Goal: Task Accomplishment & Management: Use online tool/utility

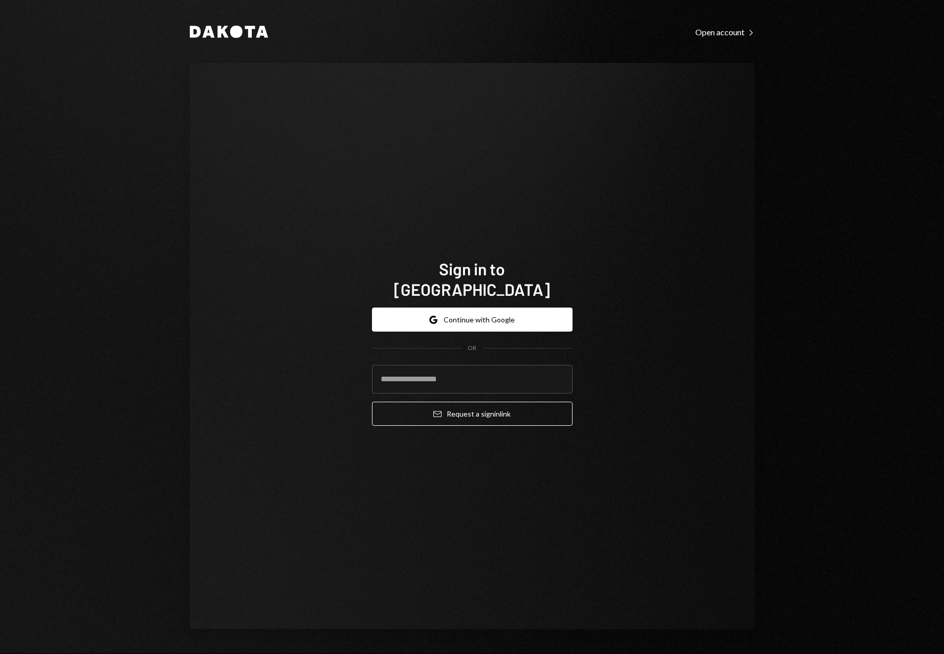
click at [502, 322] on form "Google Continue with Google OR Email Request a sign in link" at bounding box center [472, 367] width 201 height 118
click at [507, 312] on button "Google Continue with Google" at bounding box center [472, 320] width 201 height 24
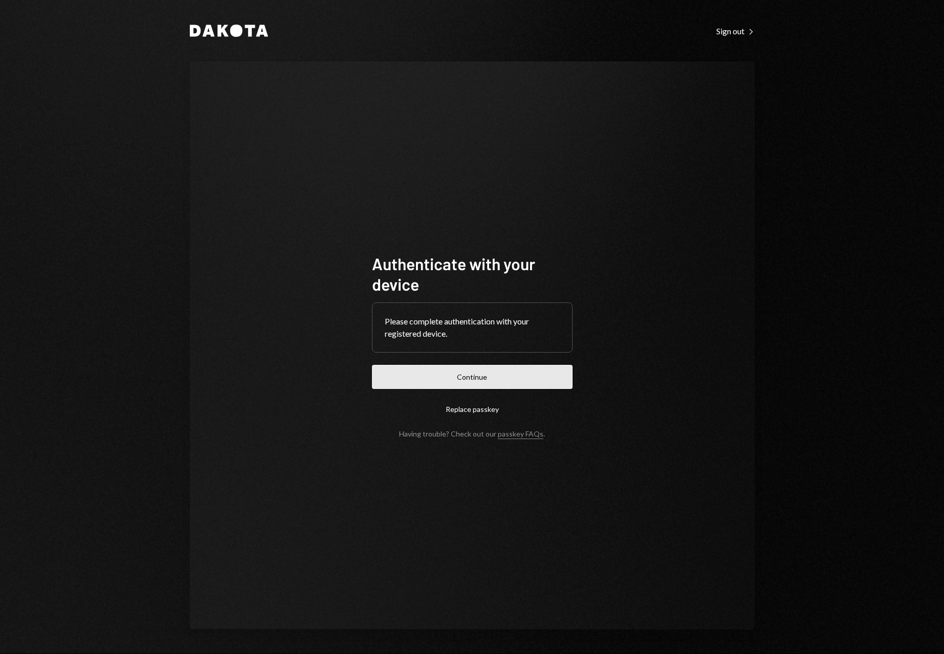
click at [462, 381] on button "Continue" at bounding box center [472, 377] width 201 height 24
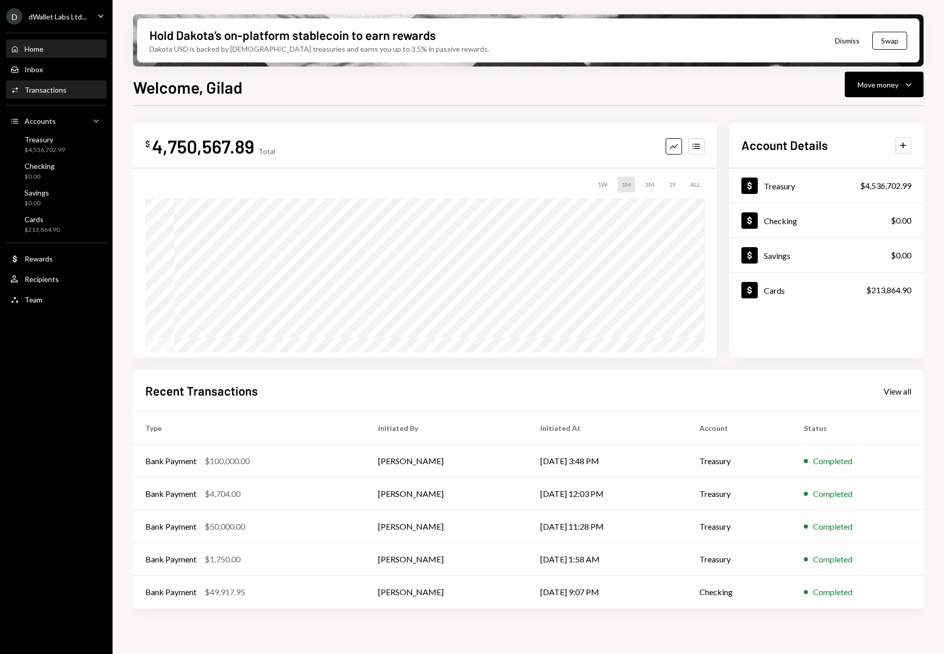
click at [38, 93] on div "Transactions" at bounding box center [46, 89] width 42 height 9
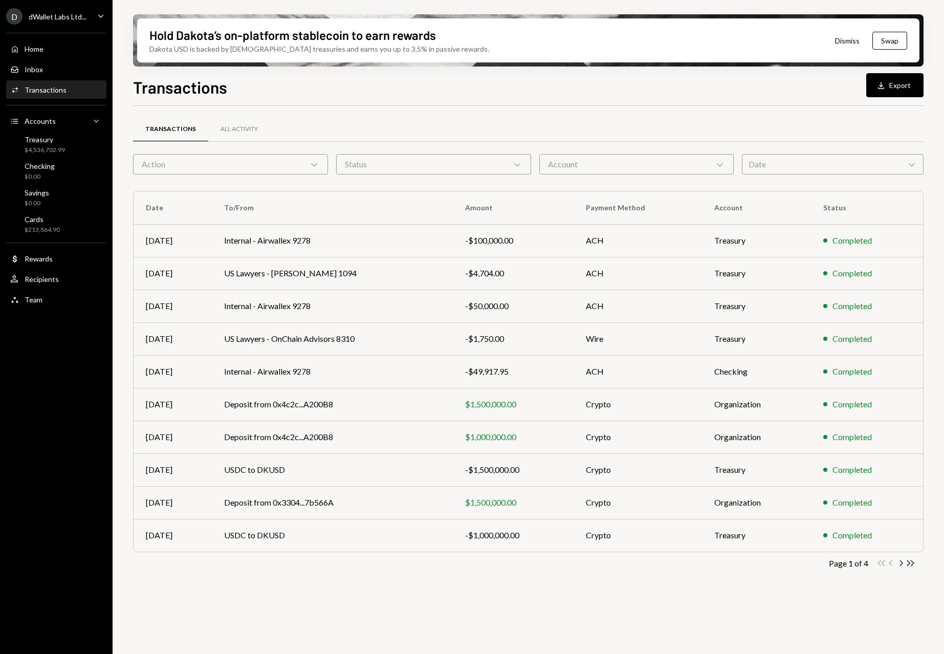
click at [876, 168] on div "Date Chevron Down" at bounding box center [833, 164] width 182 height 20
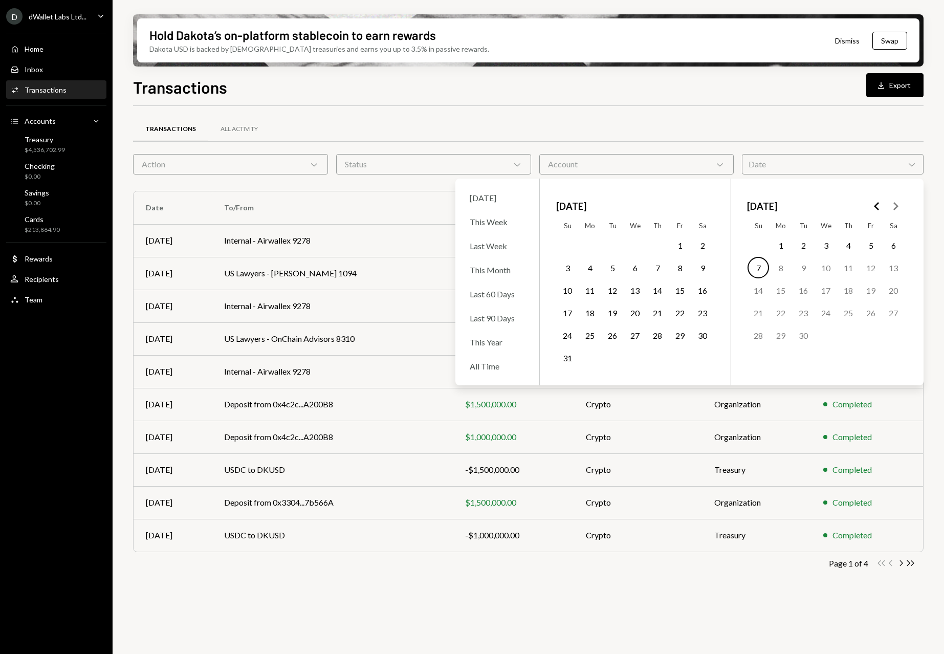
click at [882, 204] on icon "Go to the Previous Month" at bounding box center [877, 206] width 12 height 12
click at [830, 337] on button "28" at bounding box center [825, 334] width 21 height 21
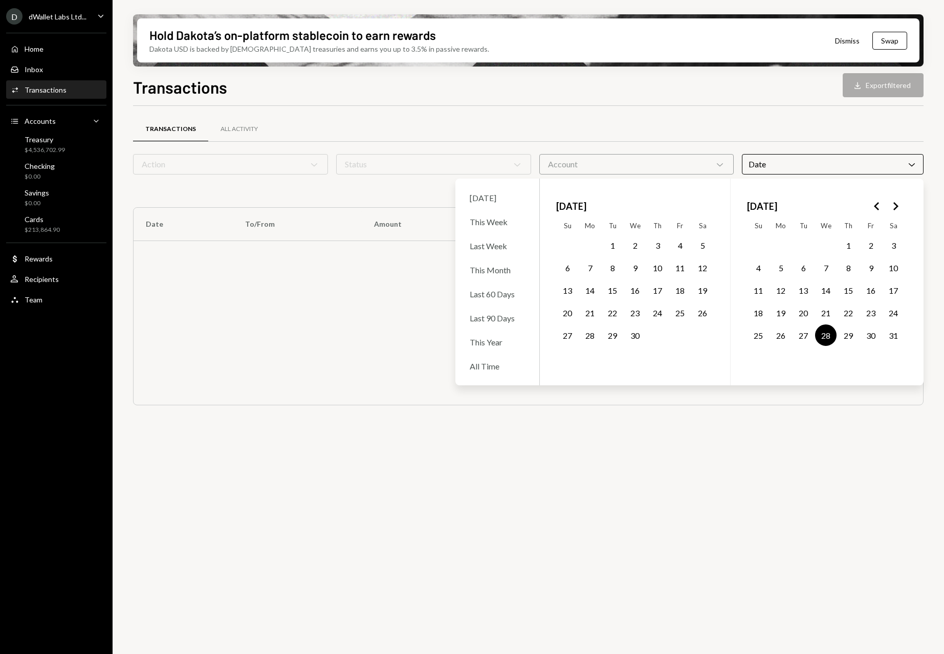
click at [897, 211] on icon "Go to the Next Month" at bounding box center [895, 206] width 12 height 12
click at [751, 269] on button "7" at bounding box center [758, 267] width 21 height 21
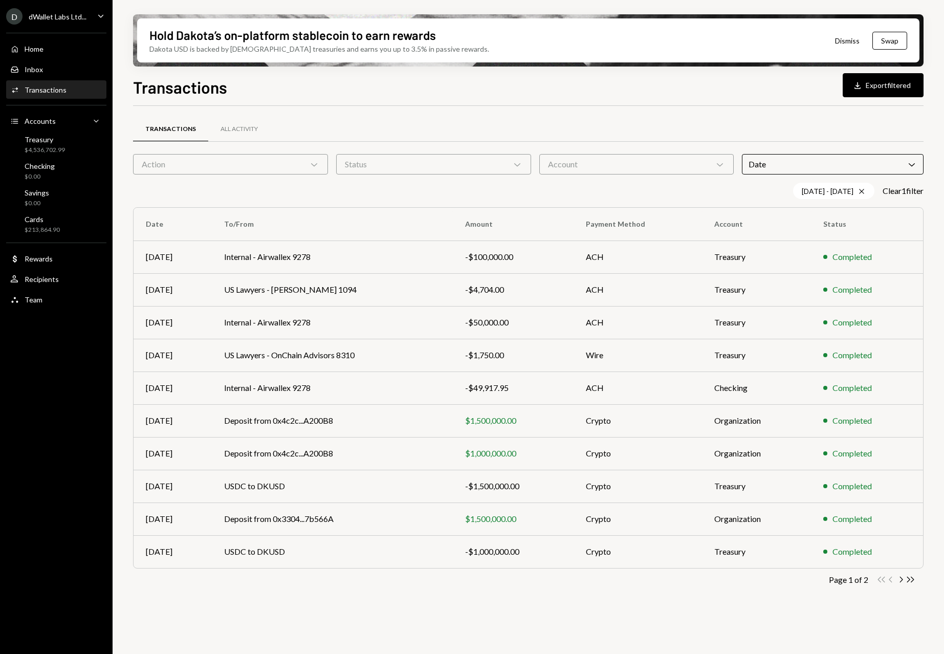
click at [513, 117] on div "Transactions All Activity" at bounding box center [528, 129] width 791 height 26
click at [791, 166] on div "Date Chevron Down" at bounding box center [833, 164] width 182 height 20
click at [615, 124] on div "Transactions All Activity" at bounding box center [528, 129] width 791 height 26
click at [858, 190] on icon "Cross" at bounding box center [862, 191] width 8 height 8
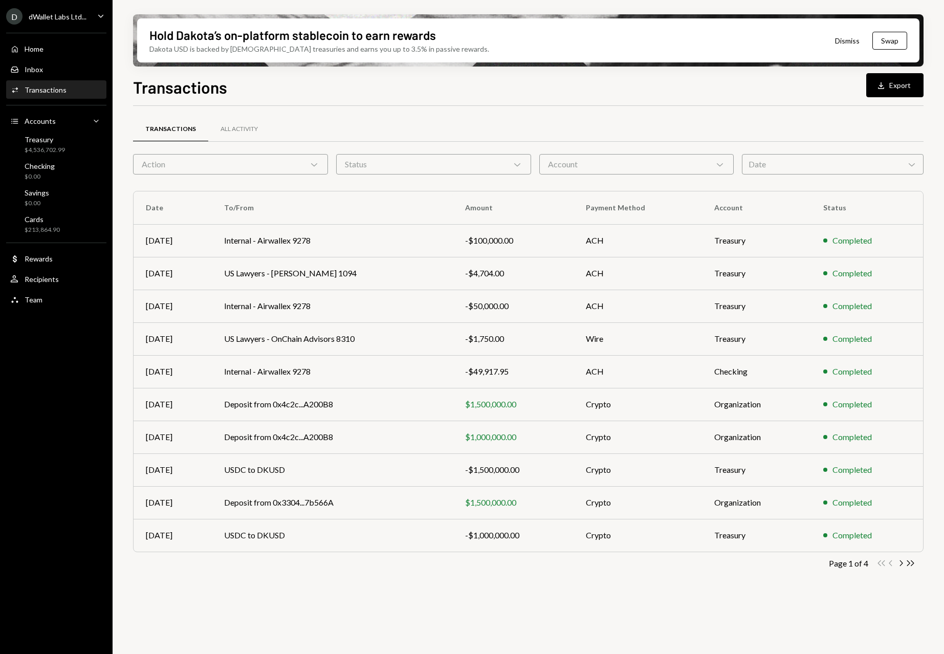
click at [846, 173] on div "Date Chevron Down" at bounding box center [833, 164] width 182 height 20
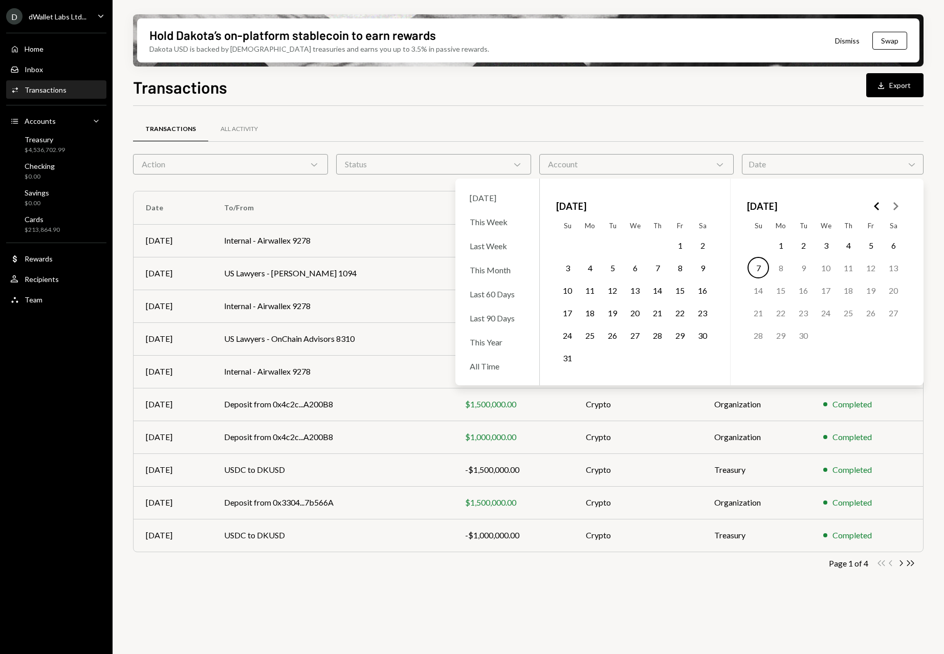
click at [846, 165] on div "Date Chevron Down" at bounding box center [833, 164] width 182 height 20
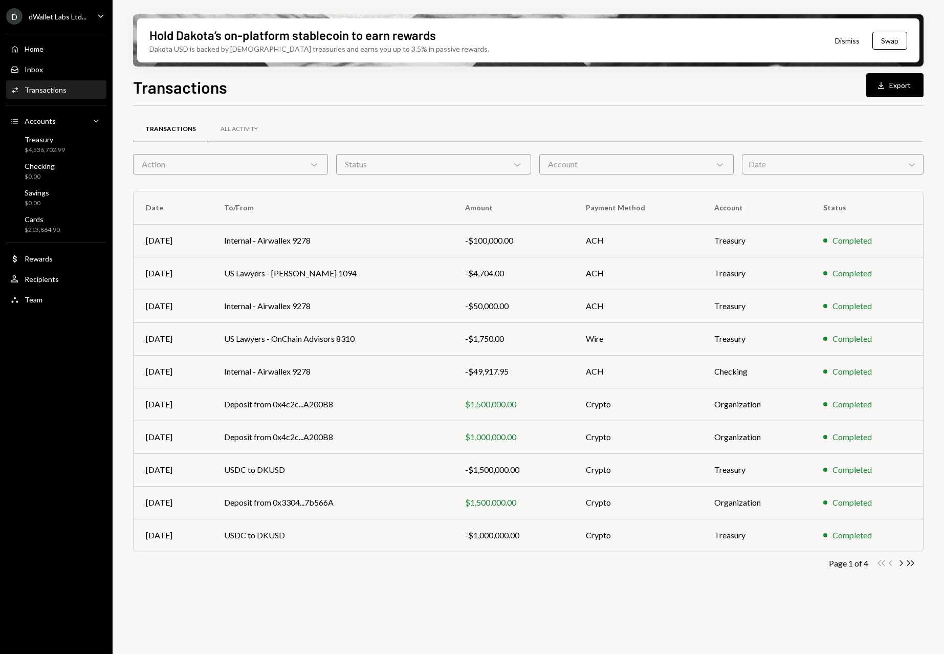
click at [835, 164] on div "Date Chevron Down" at bounding box center [833, 164] width 182 height 20
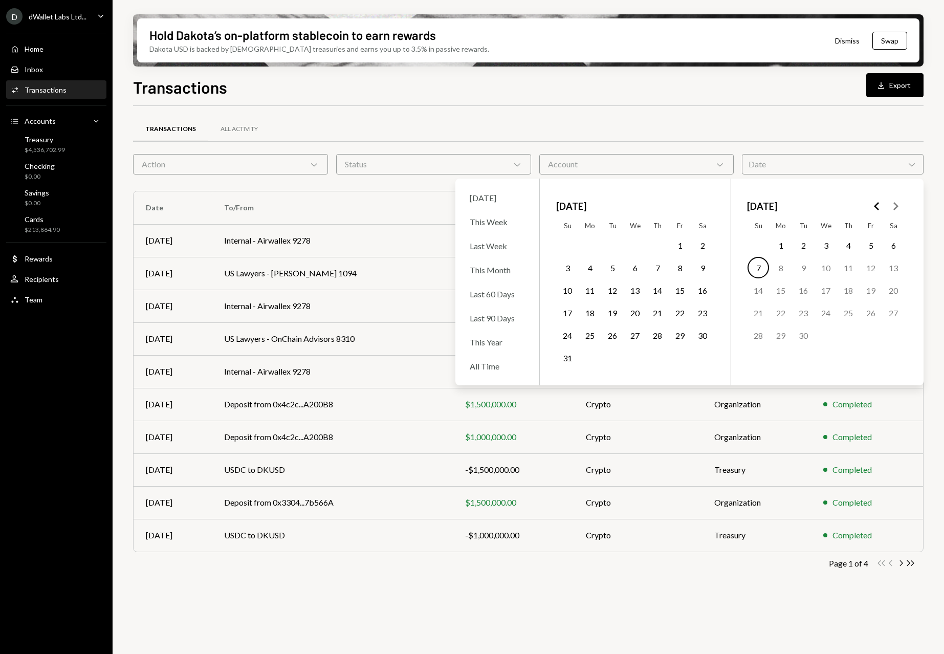
click at [877, 203] on icon "Go to the Previous Month" at bounding box center [877, 206] width 12 height 12
click at [877, 203] on polygon "Go to the Previous Month" at bounding box center [876, 206] width 5 height 8
click at [759, 269] on button "2" at bounding box center [758, 267] width 21 height 21
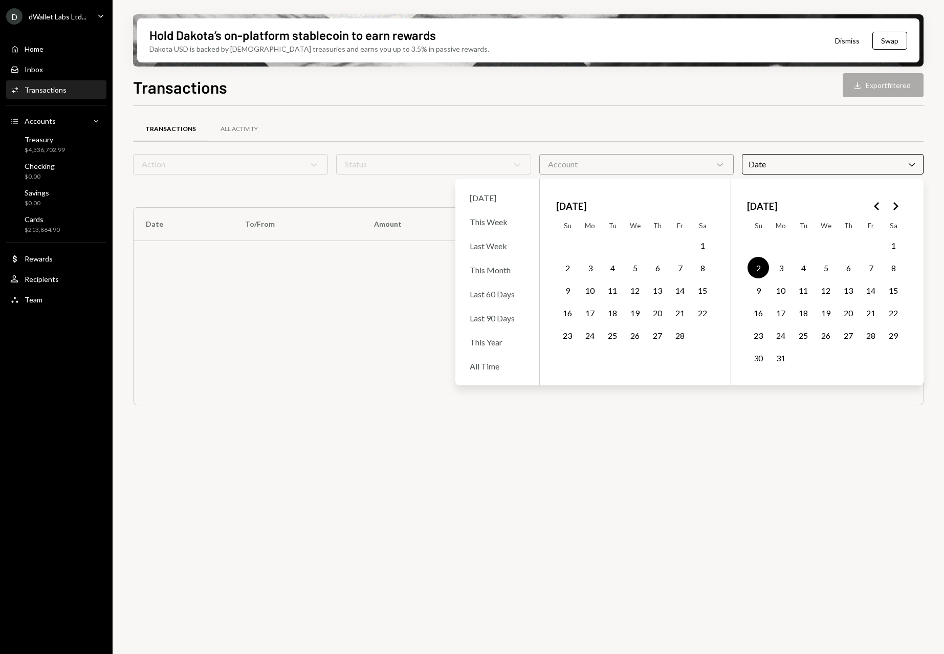
click at [897, 200] on icon "Go to the Next Month" at bounding box center [895, 206] width 12 height 12
click at [761, 268] on button "7" at bounding box center [758, 267] width 21 height 21
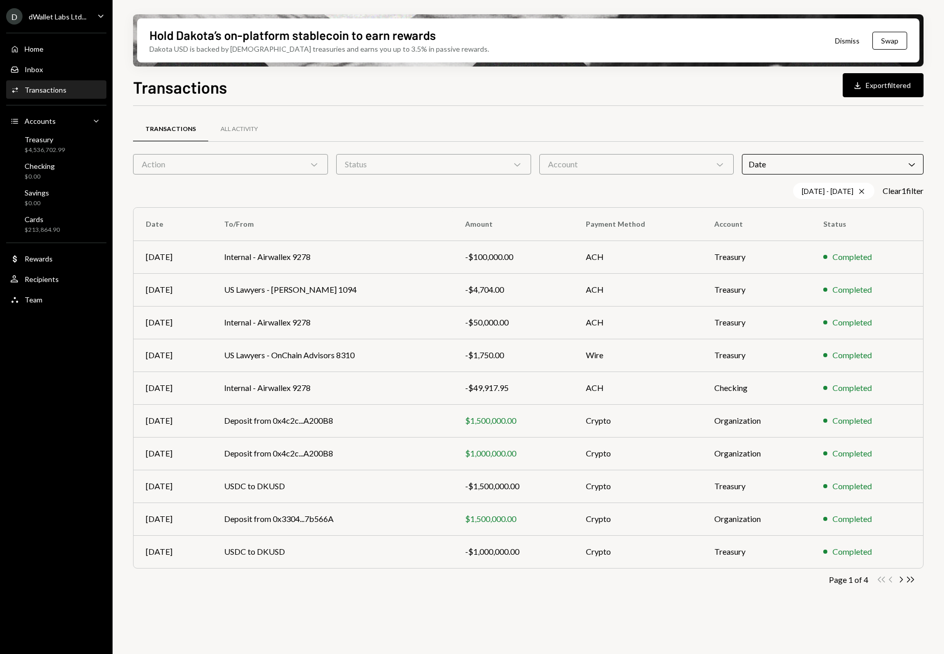
click at [676, 133] on div "Transactions All Activity" at bounding box center [528, 129] width 791 height 26
click at [859, 191] on icon "Cross" at bounding box center [862, 191] width 8 height 8
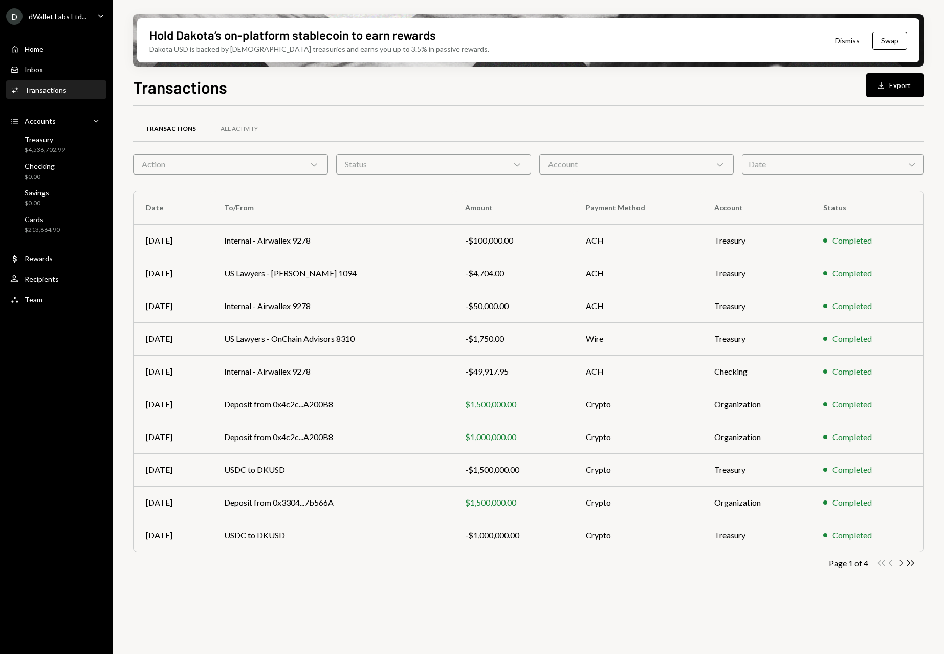
click at [904, 562] on icon "Chevron Right" at bounding box center [901, 563] width 10 height 10
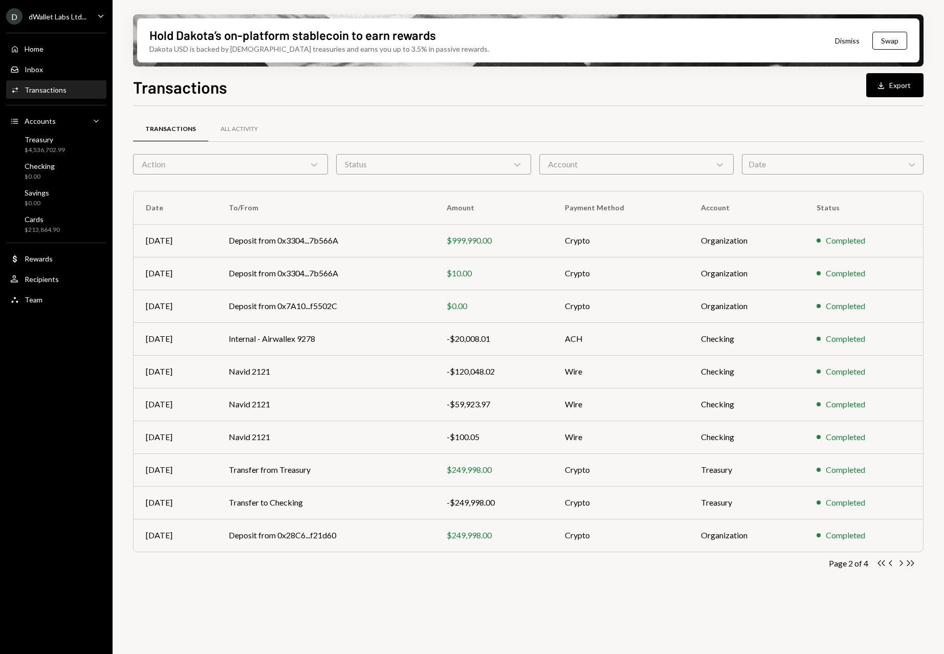
click at [773, 162] on div "Date Chevron Down" at bounding box center [833, 164] width 182 height 20
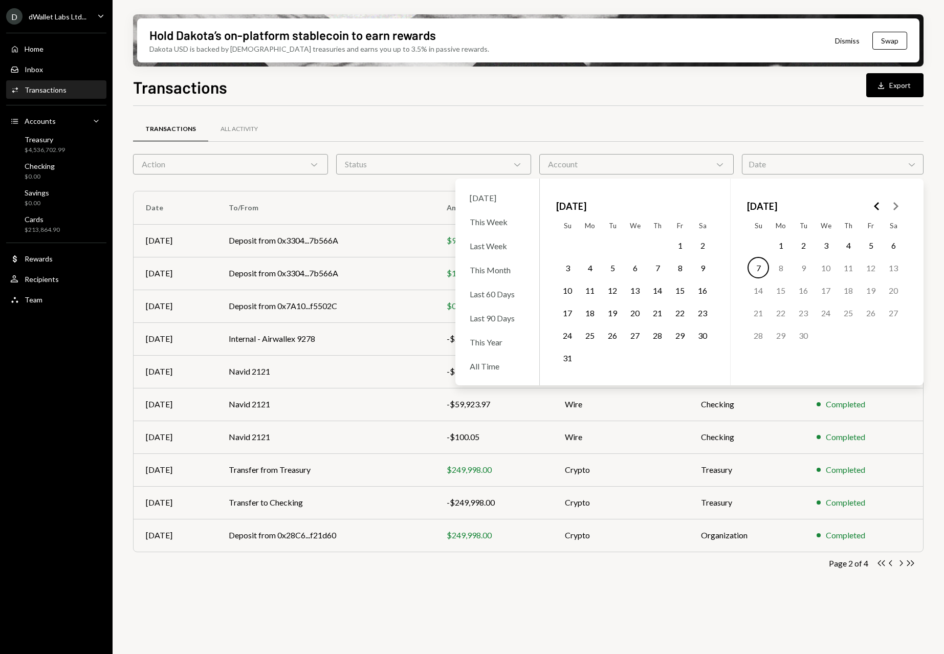
click at [871, 204] on icon "Go to the Previous Month" at bounding box center [877, 206] width 12 height 12
click at [824, 336] on button "28" at bounding box center [825, 334] width 21 height 21
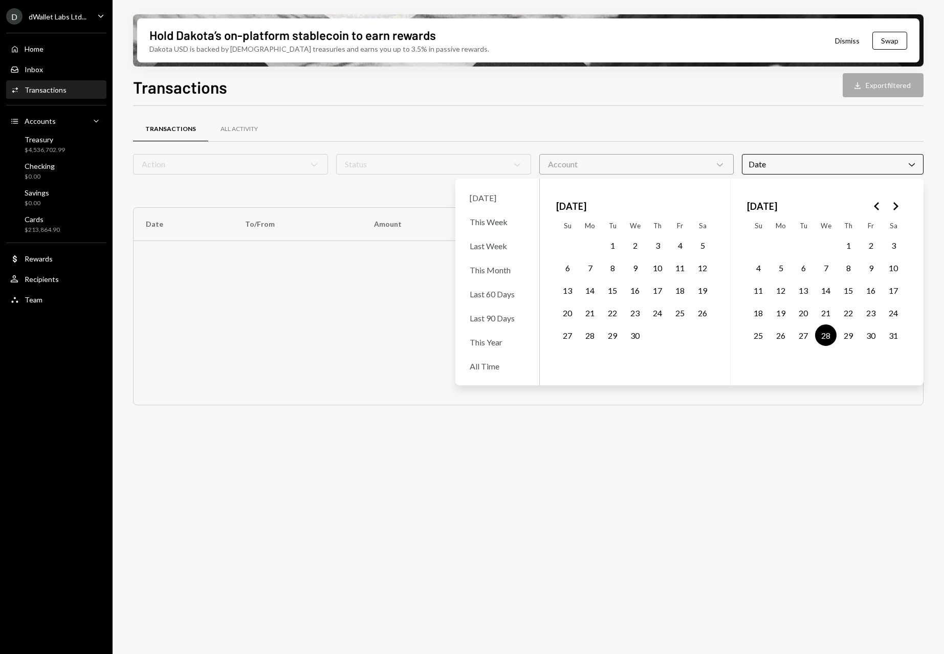
click at [894, 211] on icon "Go to the Next Month" at bounding box center [895, 206] width 12 height 12
click at [759, 264] on button "7" at bounding box center [758, 267] width 21 height 21
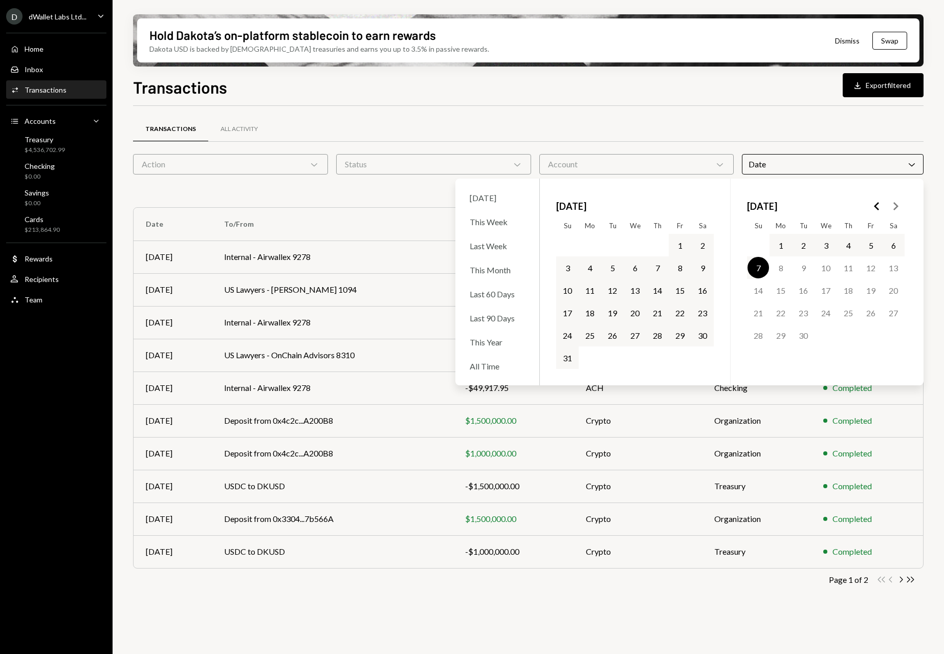
click at [677, 123] on div "Transactions All Activity" at bounding box center [528, 129] width 791 height 26
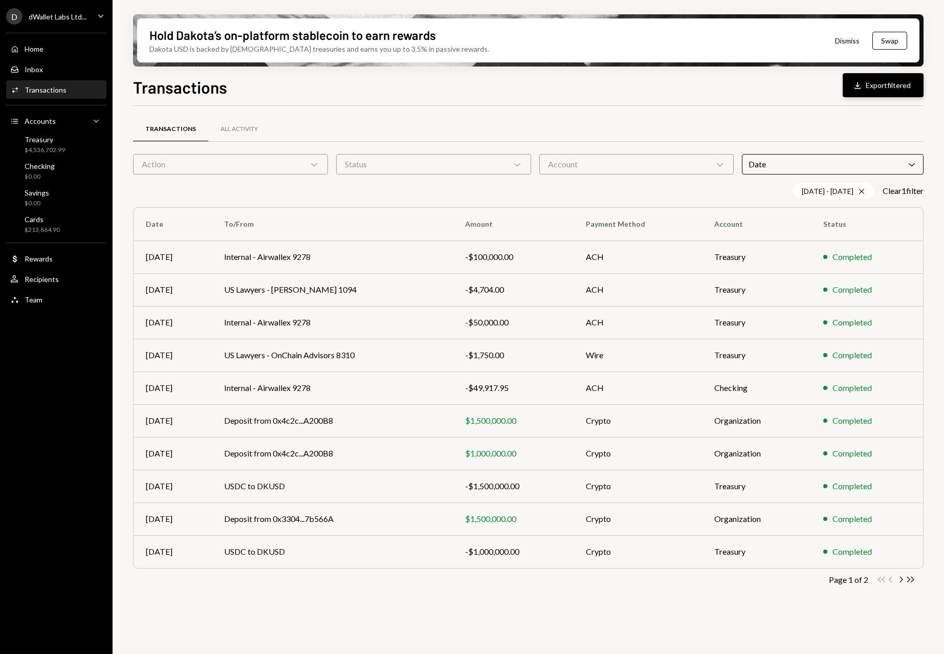
click at [879, 89] on button "Download Export filtered" at bounding box center [883, 85] width 81 height 24
